Goal: Find specific page/section: Find specific page/section

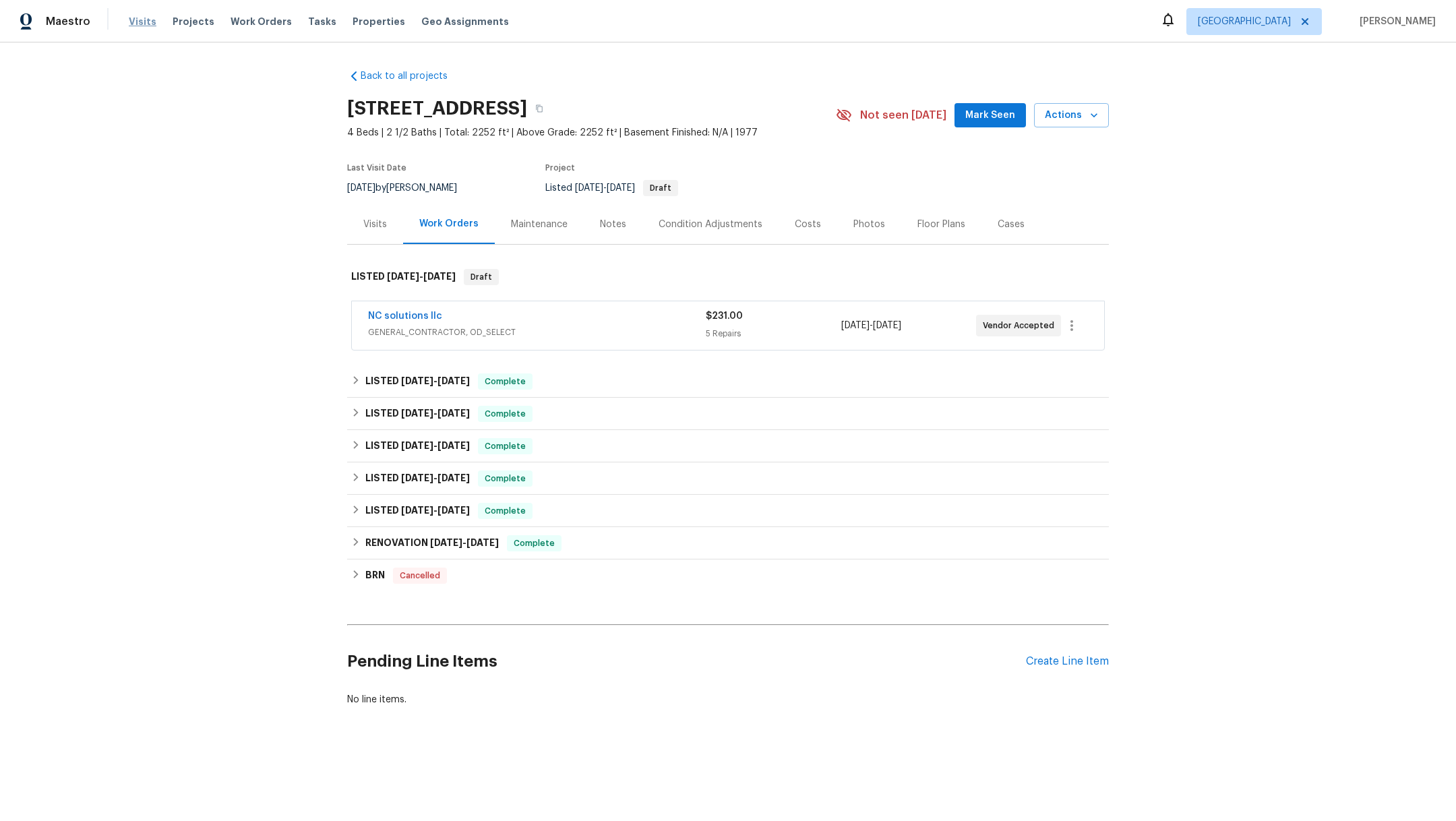
click at [138, 20] on span "Visits" at bounding box center [143, 22] width 28 height 14
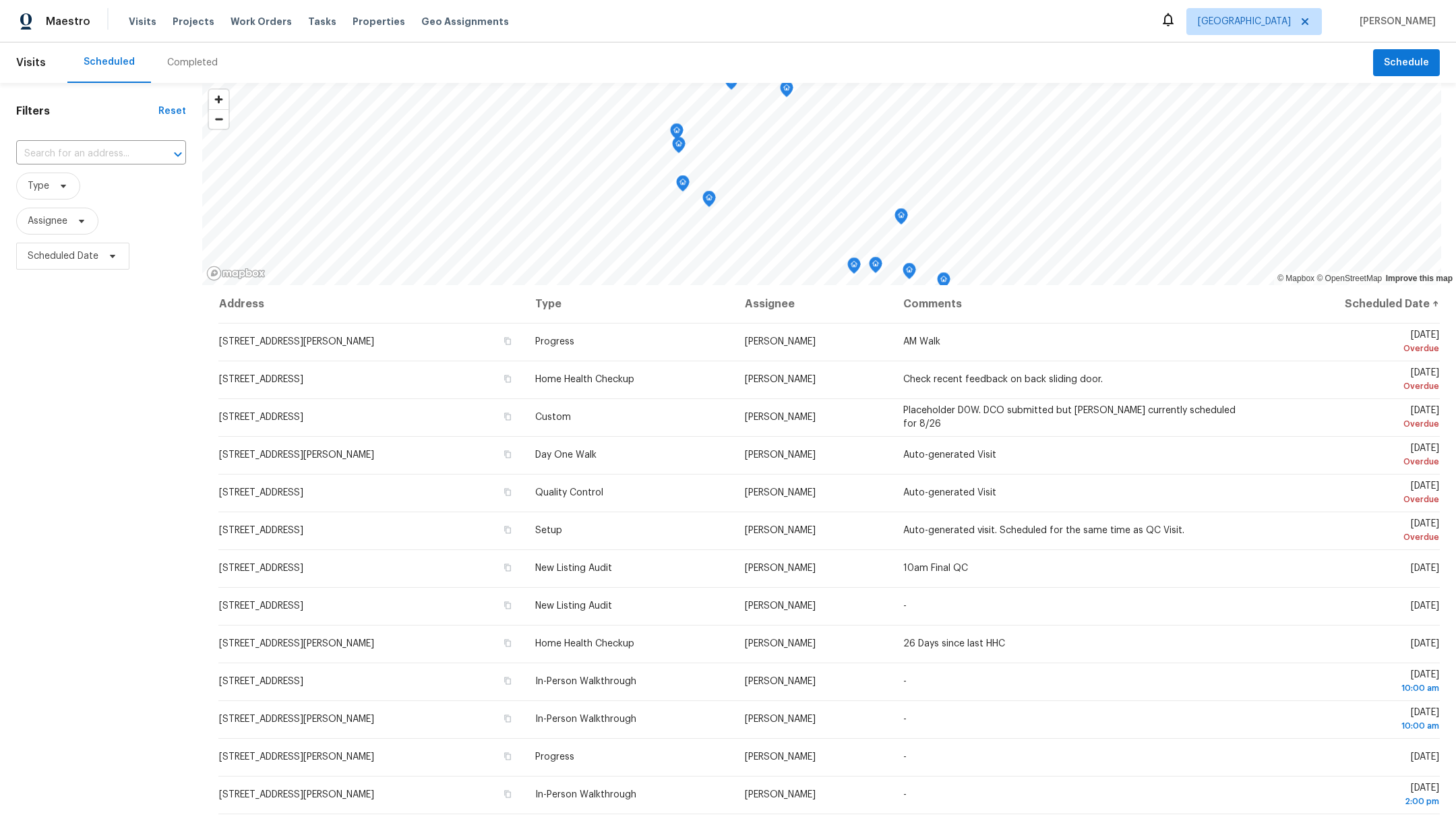
click at [190, 61] on div "Completed" at bounding box center [192, 63] width 51 height 14
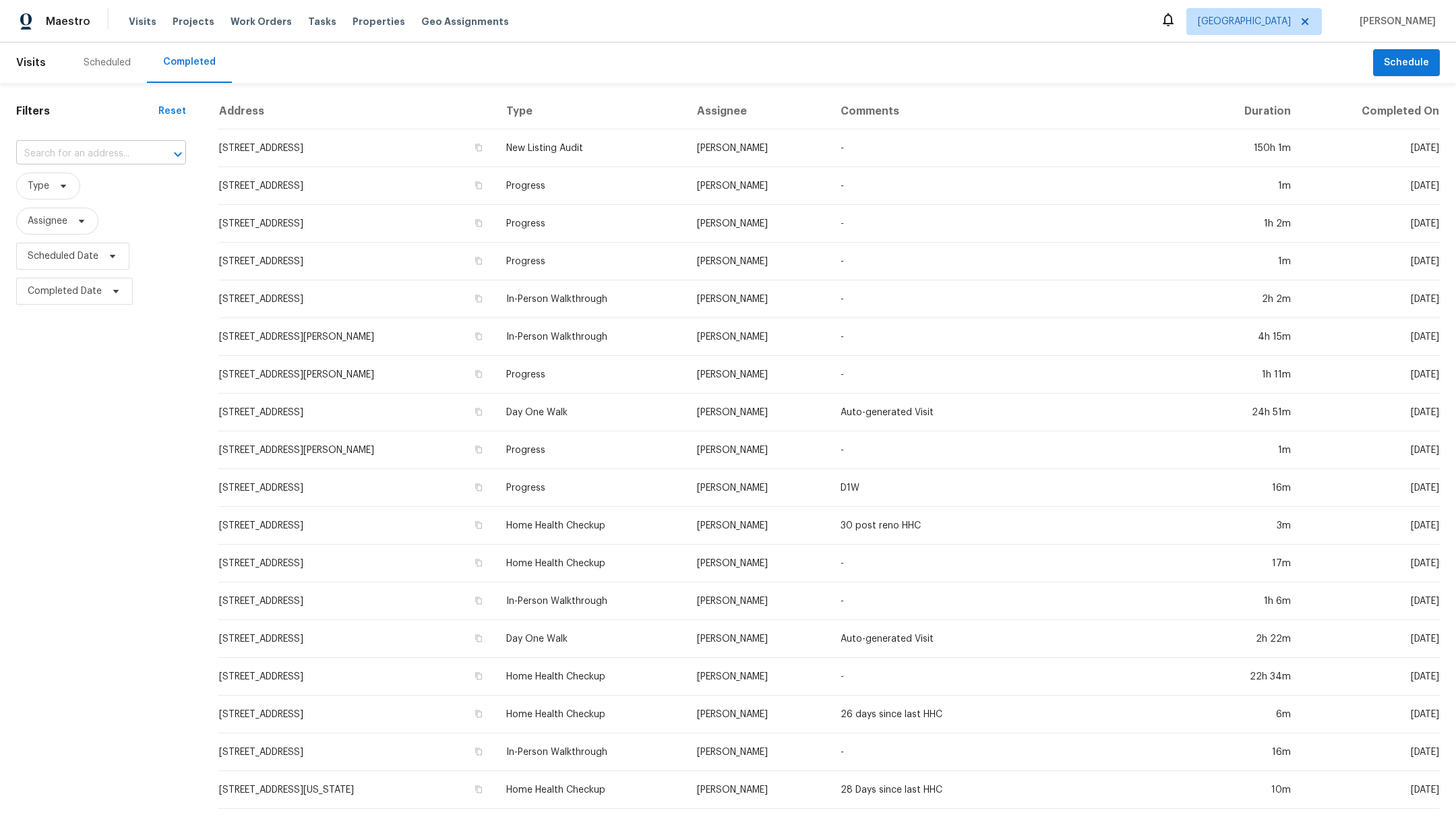
click at [91, 156] on input "text" at bounding box center [82, 153] width 133 height 21
type input "21170"
click at [97, 194] on li "[STREET_ADDRESS]" at bounding box center [101, 183] width 169 height 22
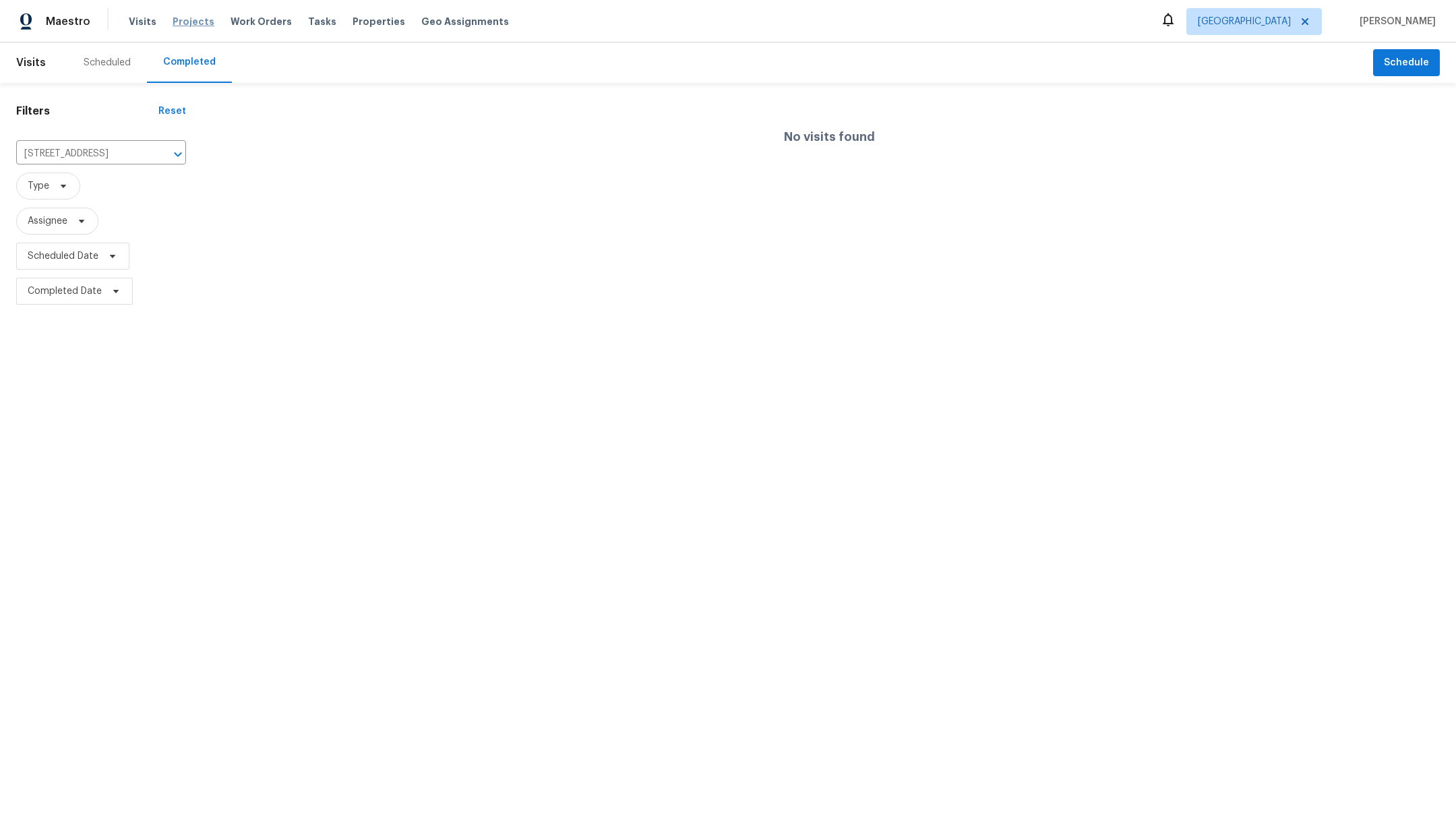
click at [181, 22] on span "Projects" at bounding box center [193, 22] width 42 height 14
